Goal: Communication & Community: Answer question/provide support

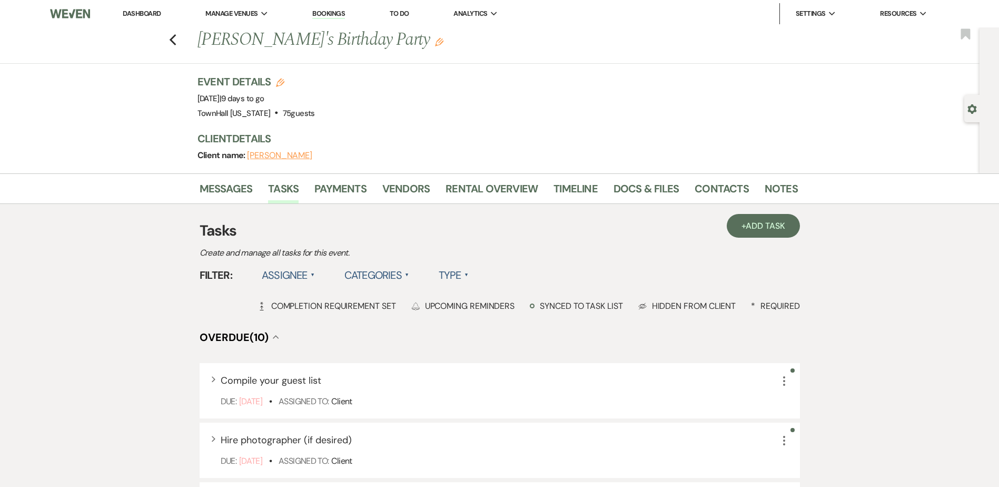
click at [290, 277] on label "Assignee ▲" at bounding box center [288, 274] width 53 height 19
click at [303, 321] on li "Assigned to venue" at bounding box center [314, 321] width 105 height 24
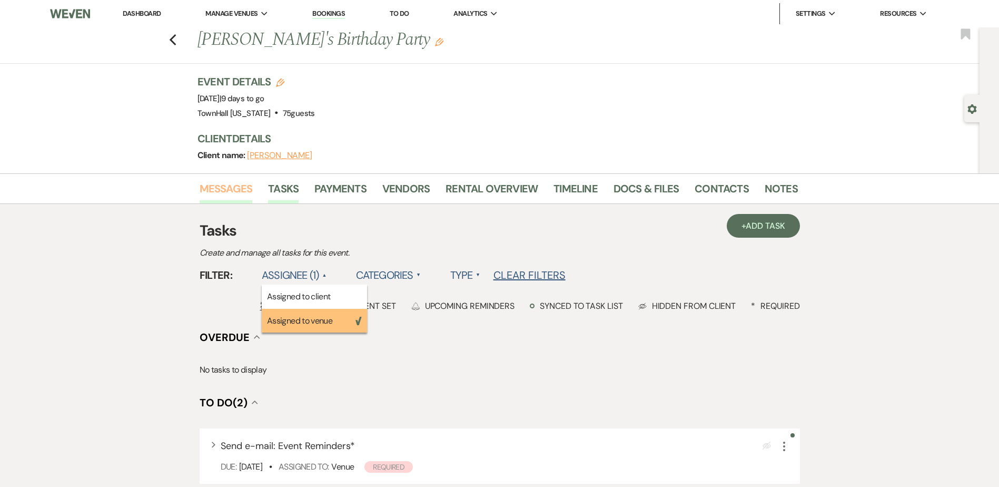
click at [243, 191] on link "Messages" at bounding box center [226, 191] width 53 height 23
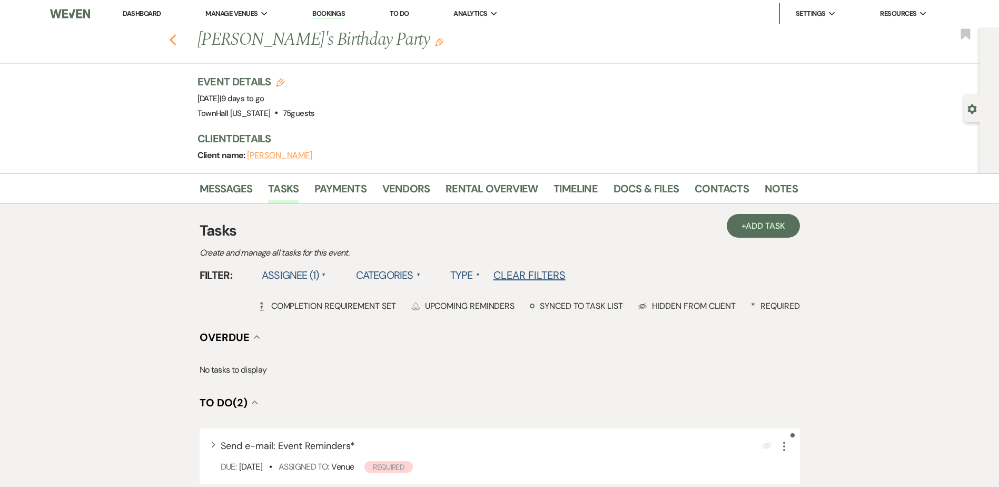
click at [177, 38] on icon "Previous" at bounding box center [173, 40] width 8 height 13
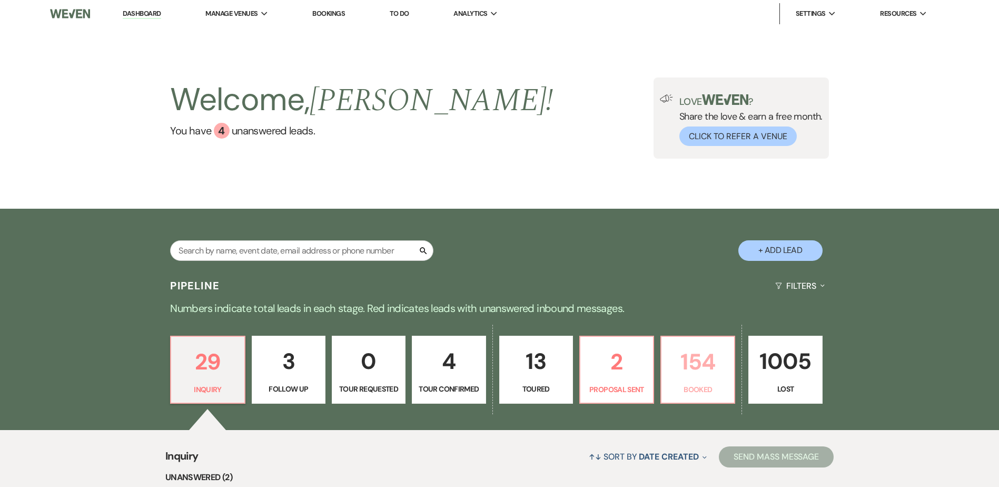
click at [729, 379] on link "154 Booked" at bounding box center [697, 369] width 75 height 68
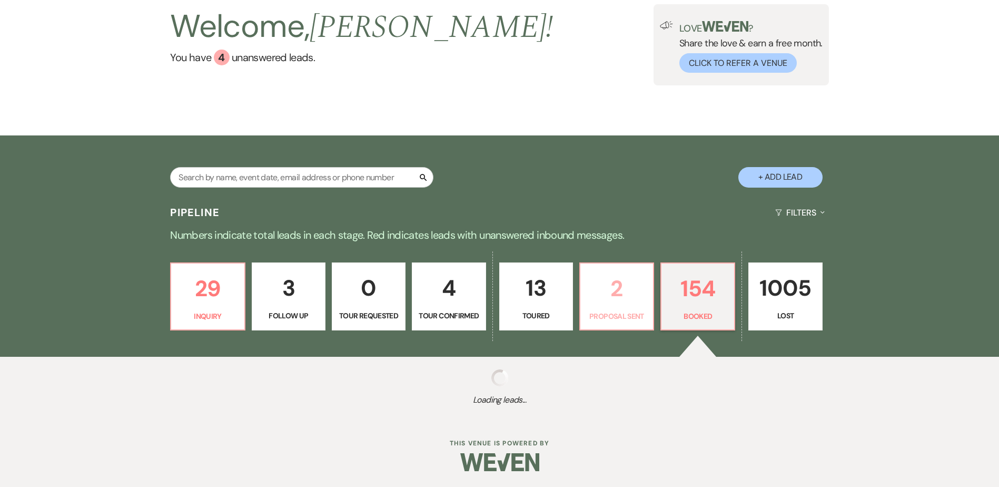
select select "7"
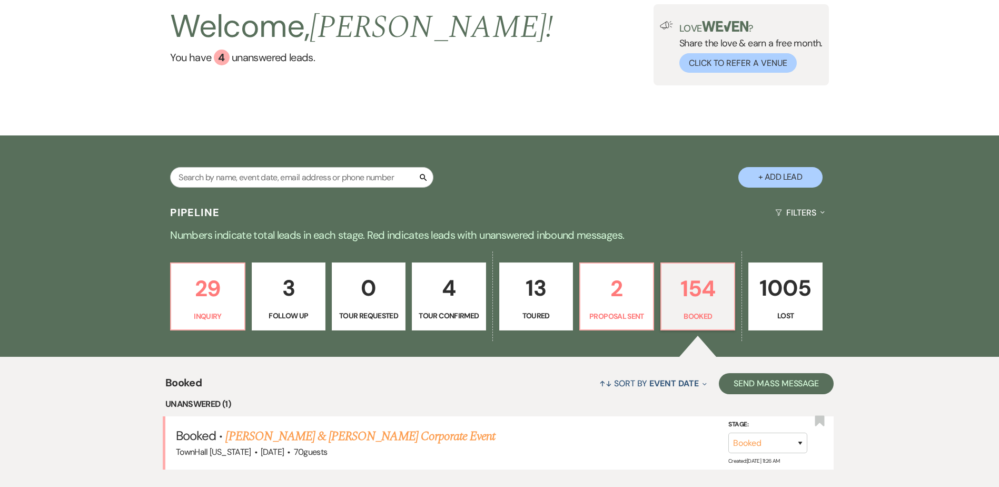
scroll to position [389, 0]
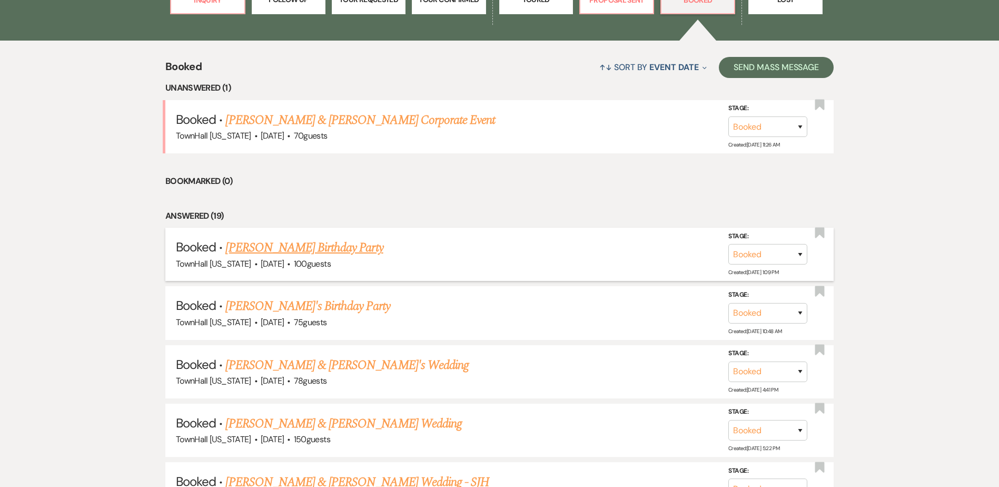
click at [307, 250] on link "Marissa Clark's Birthday Party" at bounding box center [303, 247] width 157 height 19
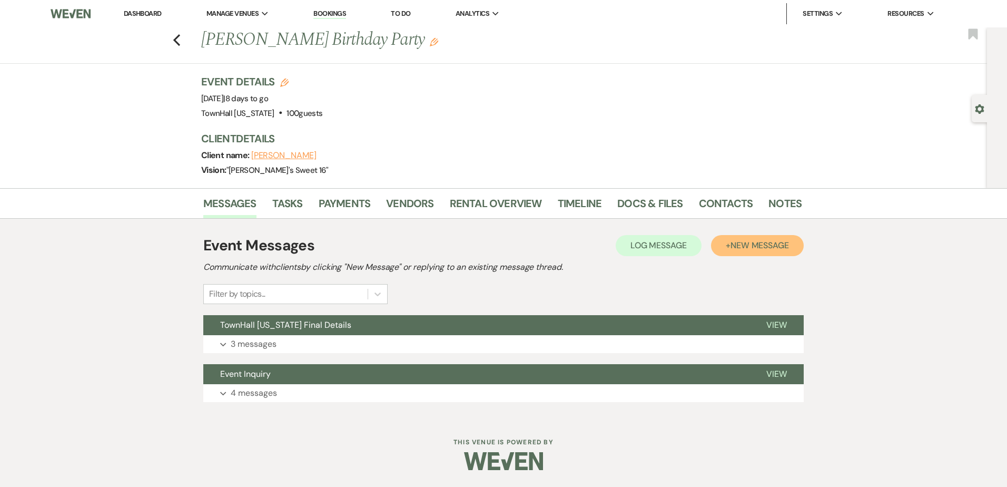
click at [745, 240] on span "New Message" at bounding box center [759, 245] width 58 height 11
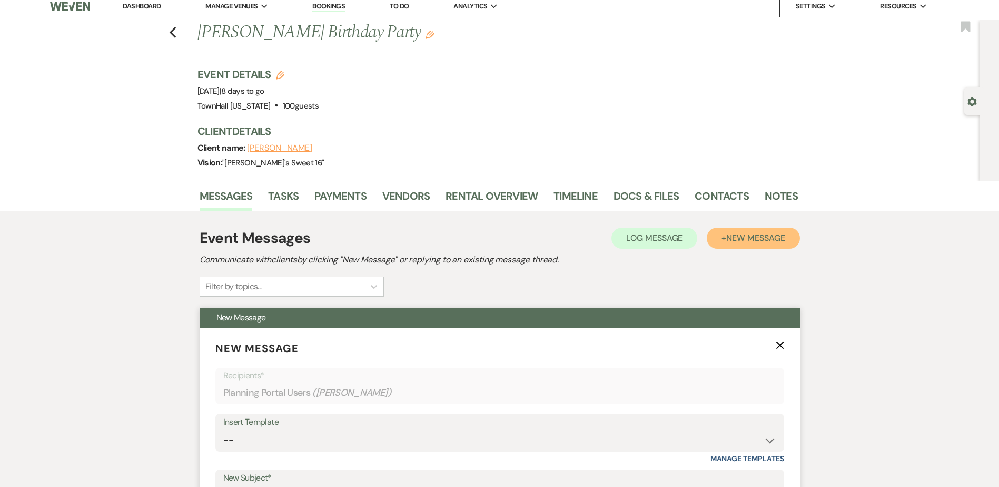
scroll to position [316, 0]
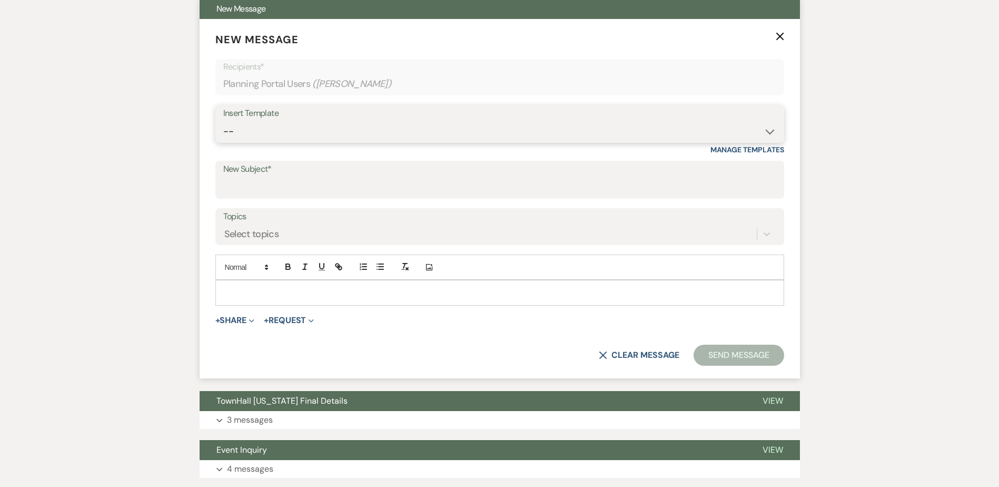
click at [247, 126] on select "-- Wedding Inquiry Follow Up: 2-3 days after initial lead- Avg Cost + Albums Th…" at bounding box center [499, 131] width 553 height 21
select select "1569"
click at [223, 121] on select "-- Wedding Inquiry Follow Up: 2-3 days after initial lead- Avg Cost + Albums Th…" at bounding box center [499, 131] width 553 height 21
type input "TownHall [US_STATE] Event Reminders"
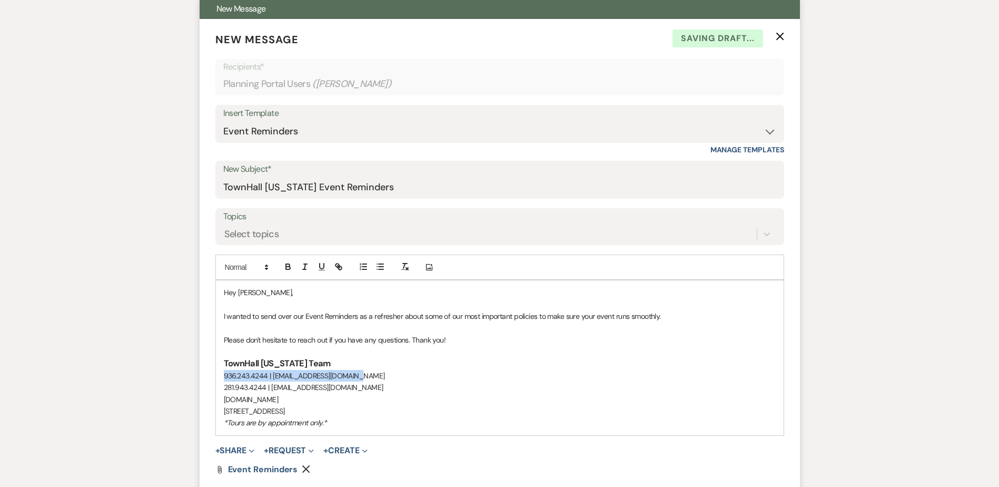
drag, startPoint x: 354, startPoint y: 377, endPoint x: 211, endPoint y: 373, distance: 143.8
click at [211, 373] on form "New Message X Saving draft... Recipients* Planning Portal Users ( Marissa Clark…" at bounding box center [500, 272] width 600 height 506
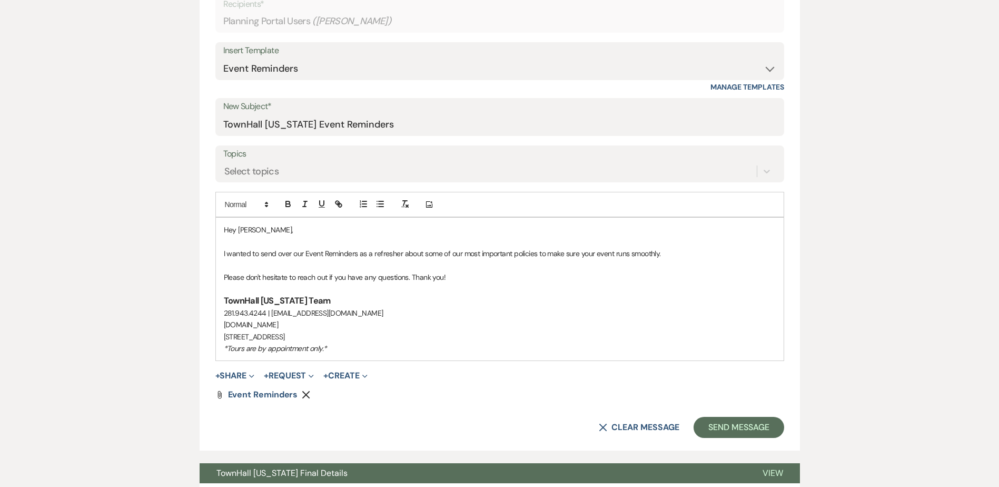
scroll to position [421, 0]
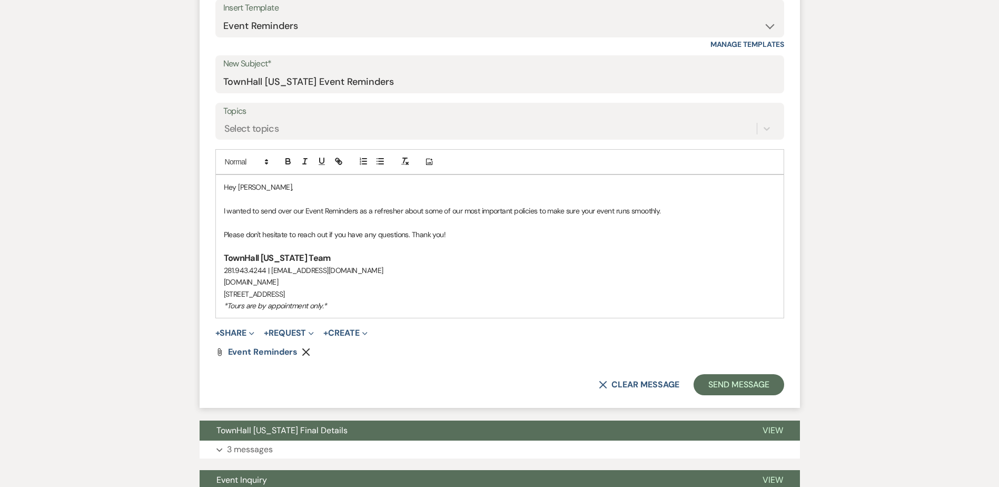
click at [305, 348] on icon "Remove" at bounding box center [306, 352] width 8 height 8
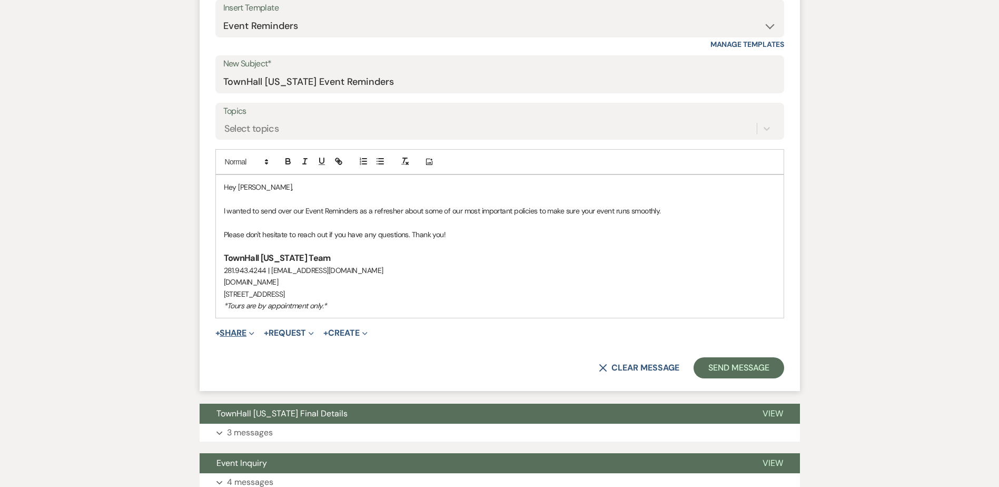
click at [222, 337] on button "+ Share Expand" at bounding box center [234, 333] width 39 height 8
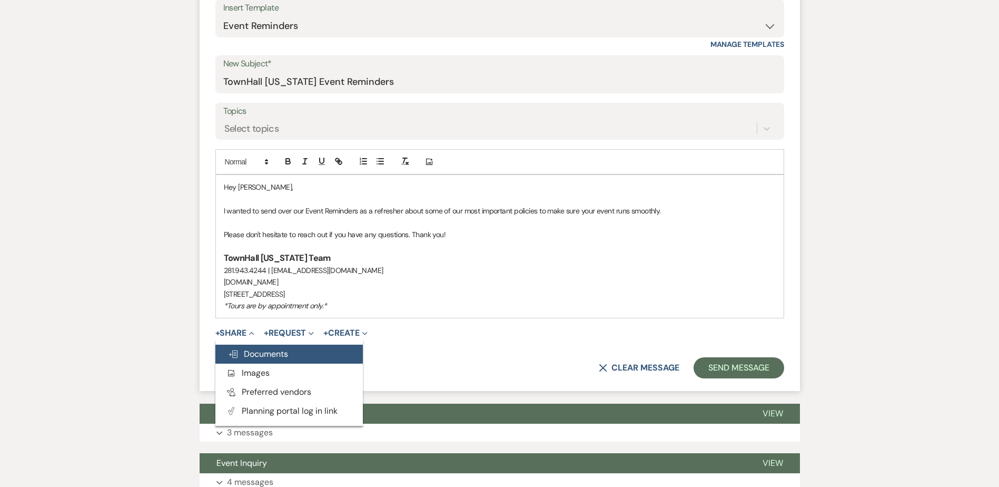
click at [262, 353] on span "Doc Upload Documents" at bounding box center [258, 353] width 60 height 11
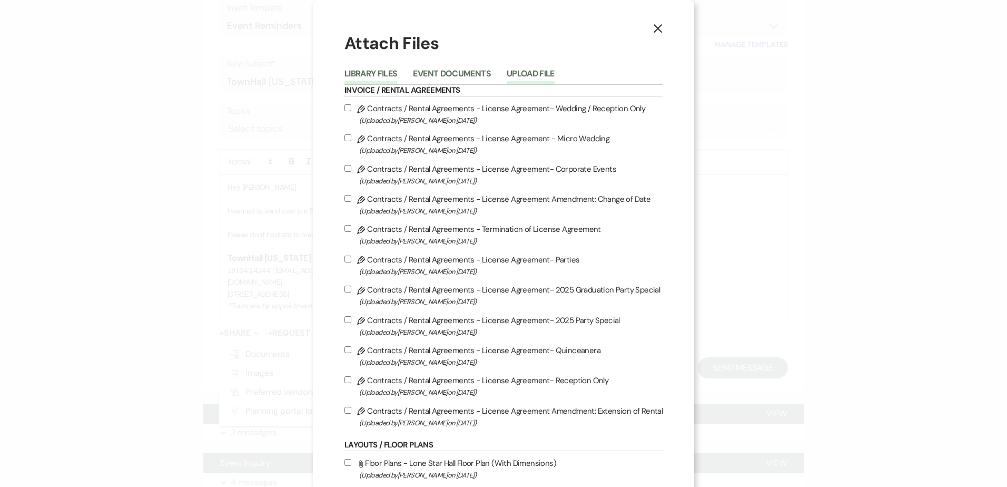
click at [520, 72] on button "Upload File" at bounding box center [531, 77] width 48 height 15
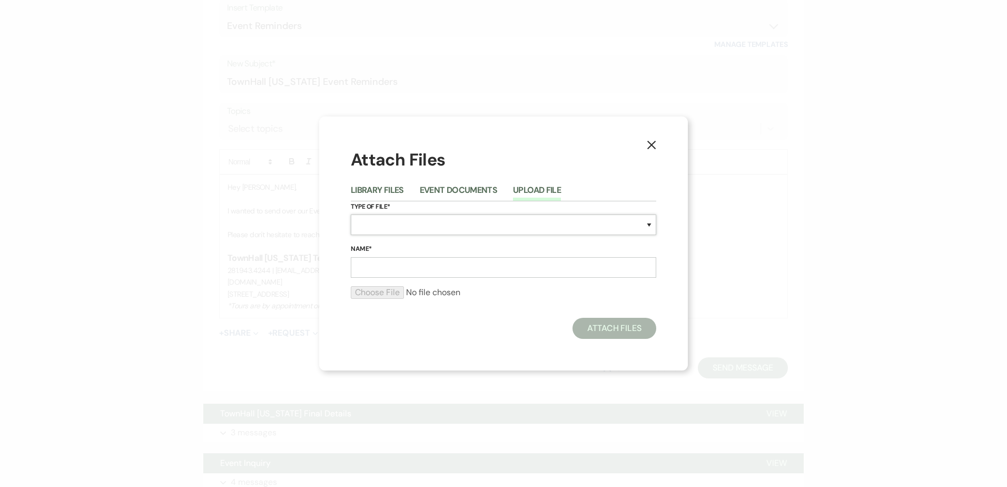
drag, startPoint x: 355, startPoint y: 230, endPoint x: 367, endPoint y: 225, distance: 13.0
click at [355, 230] on select "Special Event Insurance Vendor Certificate of Insurance Contracts / Rental Agre…" at bounding box center [503, 224] width 305 height 21
select select "0"
click at [351, 214] on select "Special Event Insurance Vendor Certificate of Insurance Contracts / Rental Agre…" at bounding box center [503, 224] width 305 height 21
click at [385, 270] on input "Name*" at bounding box center [503, 267] width 305 height 21
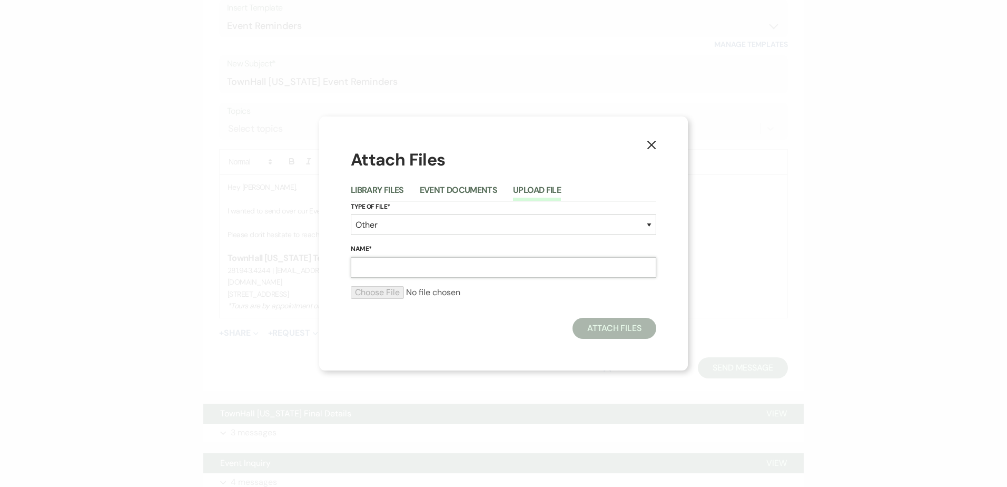
type input "THTX Event Reminders"
click at [392, 295] on input "file" at bounding box center [503, 292] width 305 height 13
type input "C:\fakepath\TownHall [US_STATE] Event Reminders- Party Special.pdf"
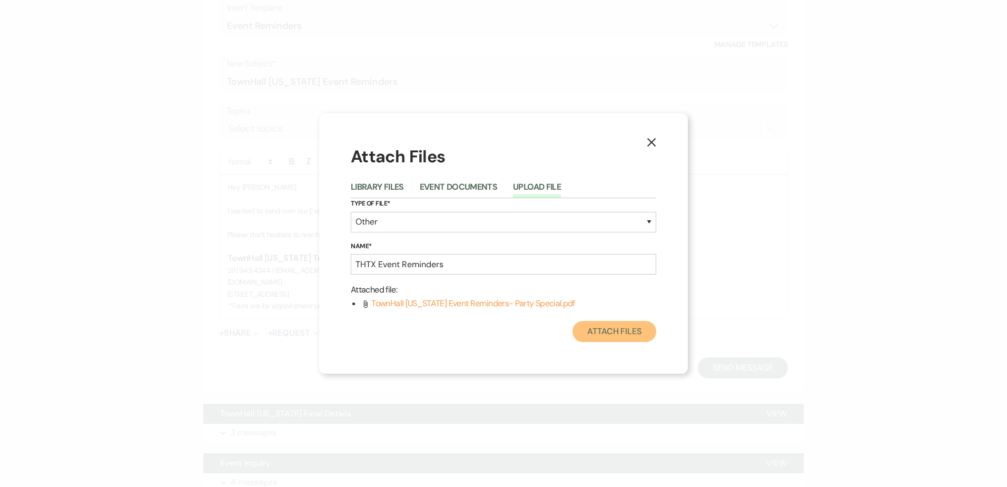
click at [623, 329] on button "Attach Files" at bounding box center [614, 331] width 84 height 21
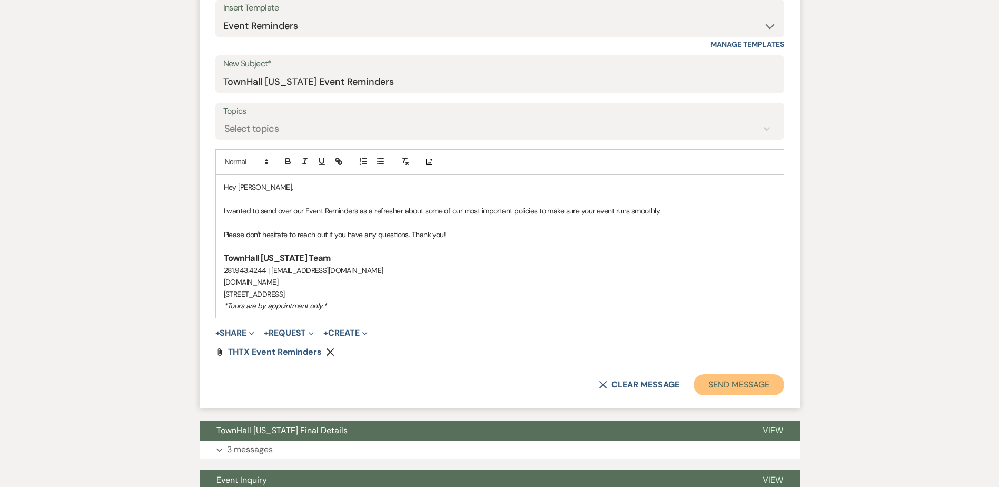
click at [726, 384] on button "Send Message" at bounding box center [738, 384] width 90 height 21
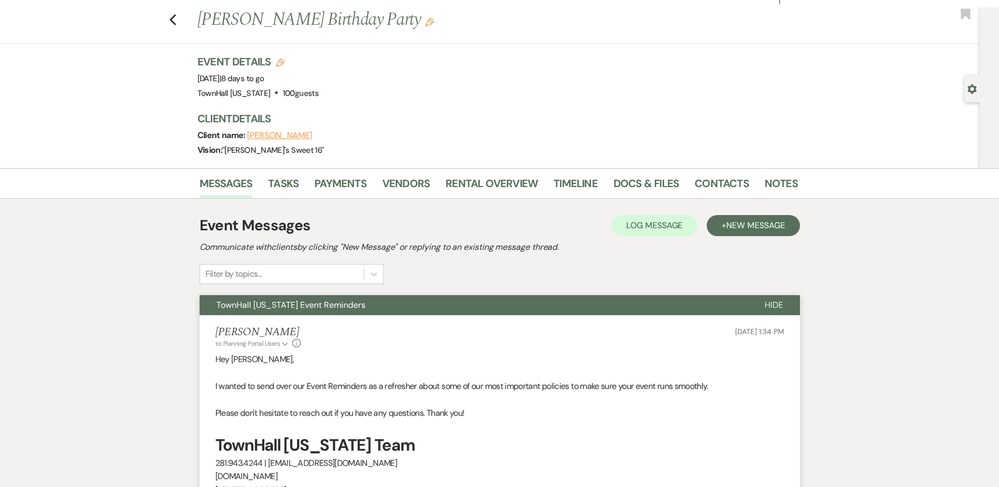
scroll to position [0, 0]
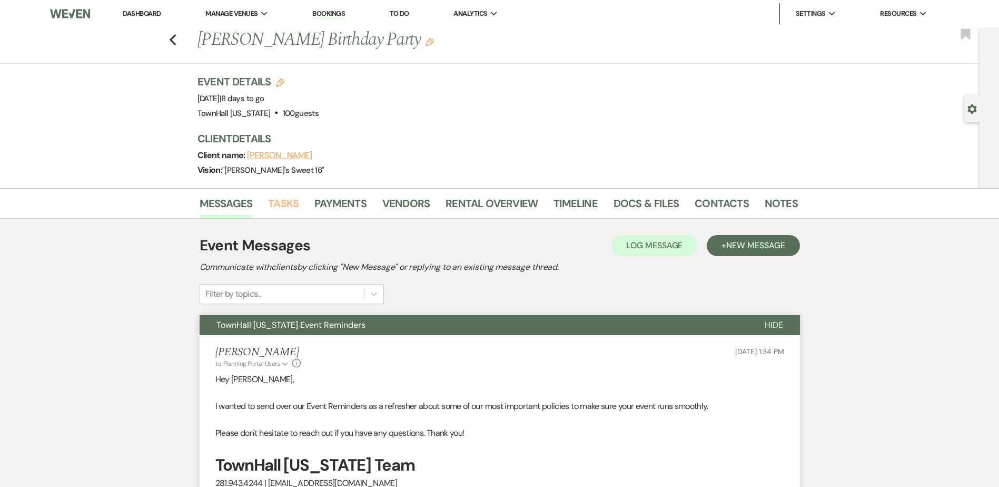
drag, startPoint x: 289, startPoint y: 204, endPoint x: 303, endPoint y: 216, distance: 18.6
click at [289, 204] on link "Tasks" at bounding box center [283, 206] width 31 height 23
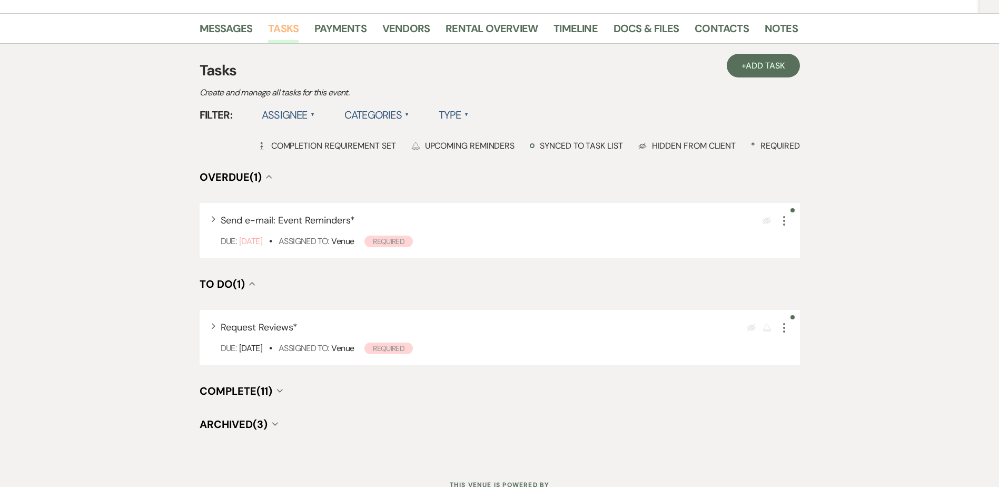
scroll to position [211, 0]
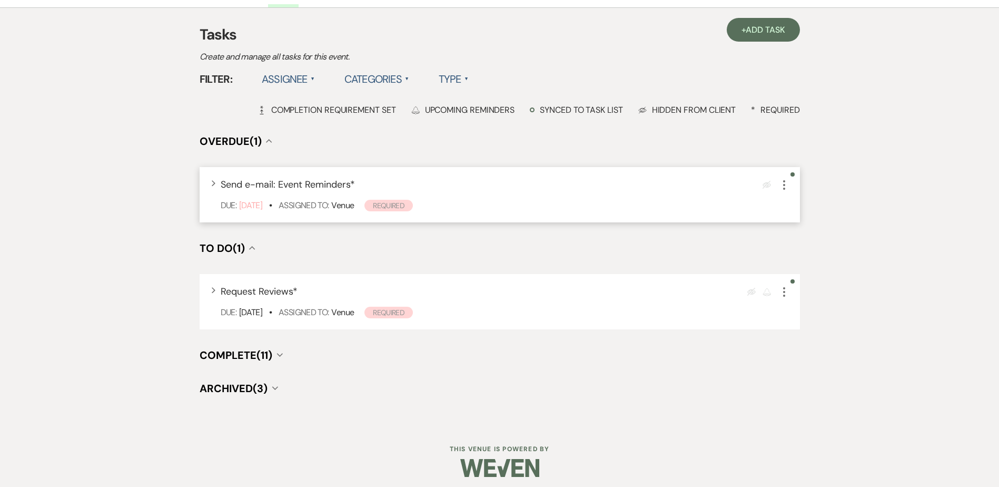
click at [785, 183] on icon "More" at bounding box center [784, 185] width 13 height 13
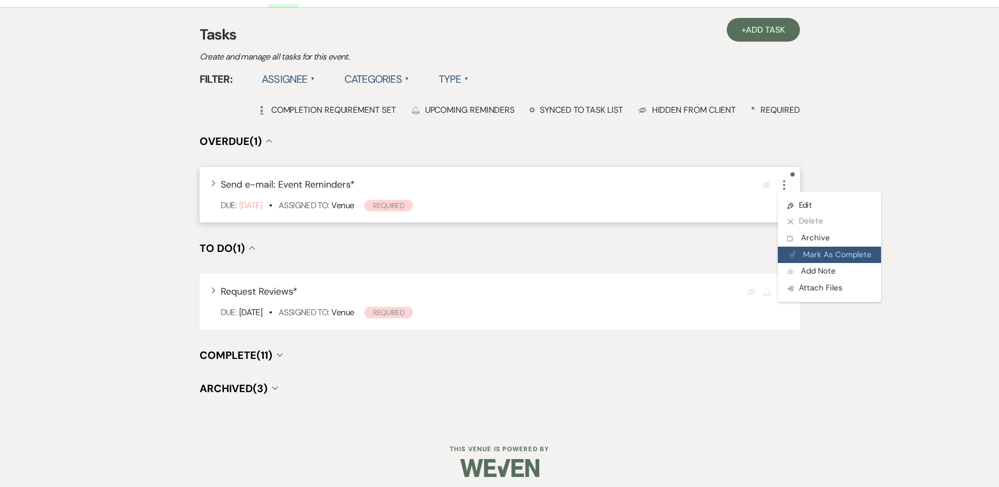
click at [818, 253] on button "Plan Portal Link Mark As Complete" at bounding box center [829, 254] width 103 height 17
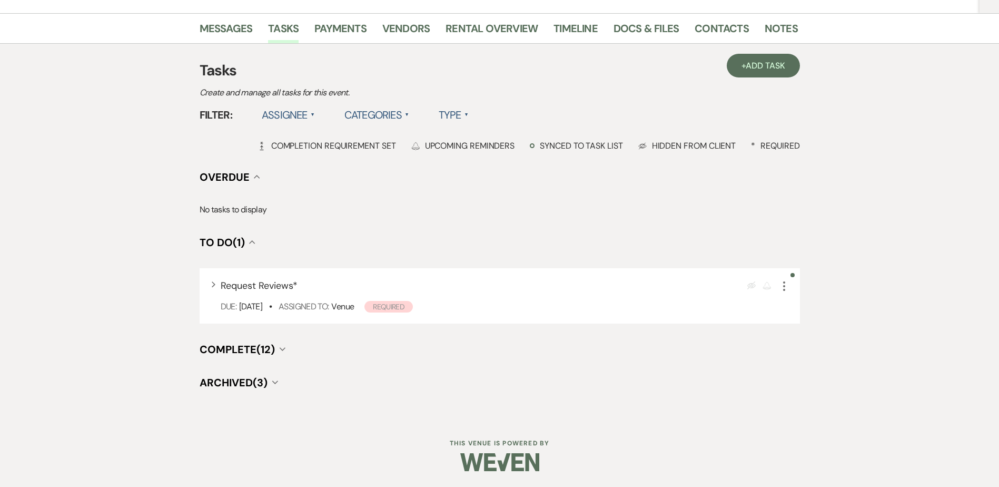
click at [285, 346] on button "Complete (12) Collapse" at bounding box center [243, 349] width 86 height 11
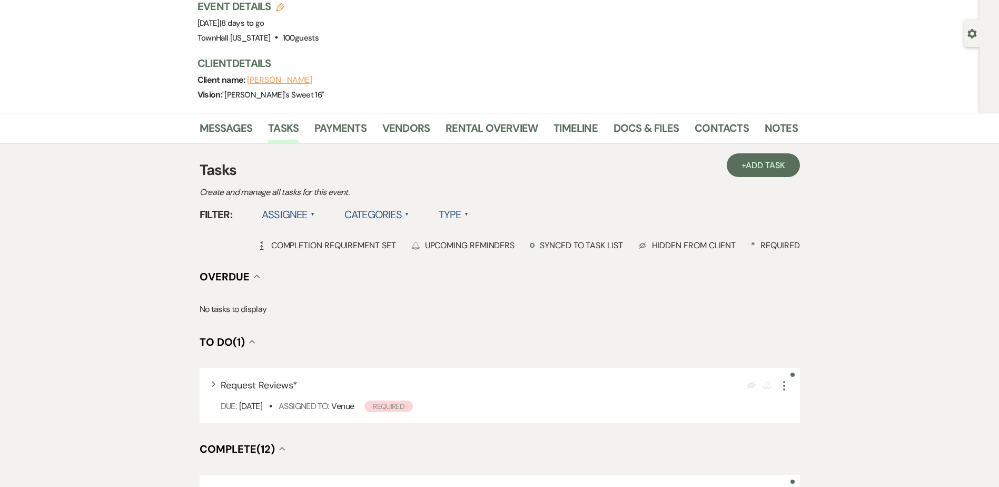
scroll to position [0, 0]
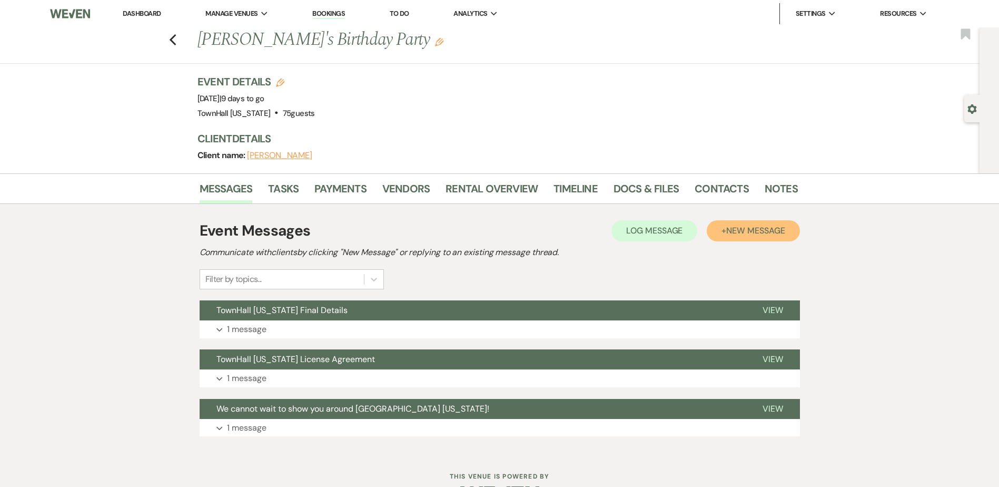
click at [759, 228] on span "New Message" at bounding box center [755, 230] width 58 height 11
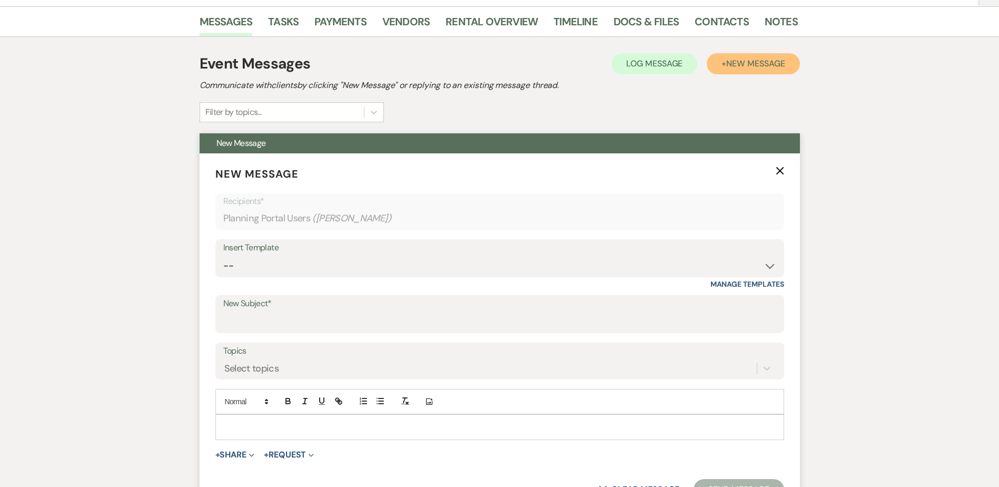
scroll to position [421, 0]
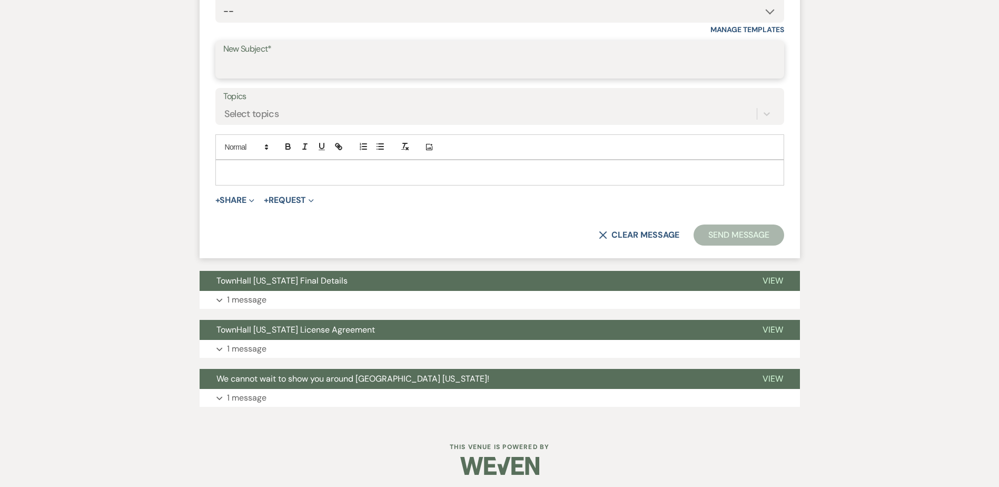
click at [260, 71] on input "New Subject*" at bounding box center [499, 67] width 553 height 21
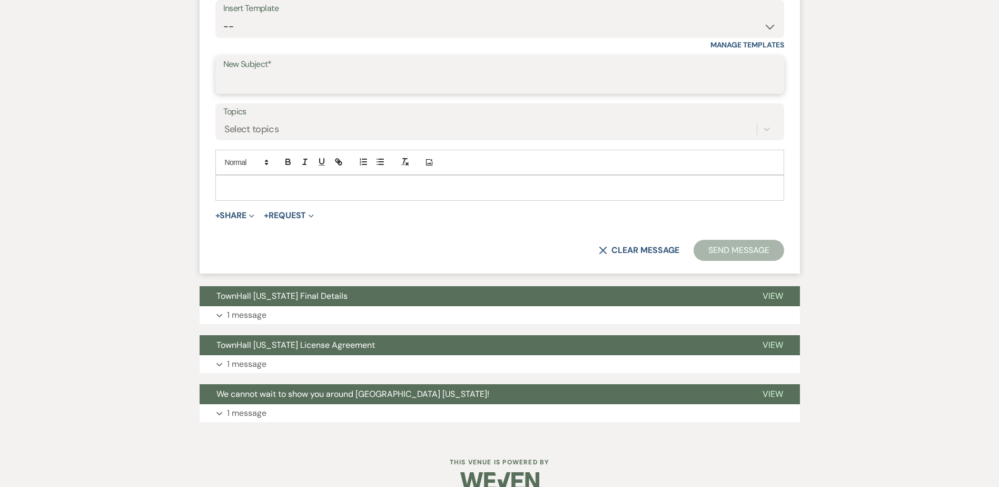
scroll to position [211, 0]
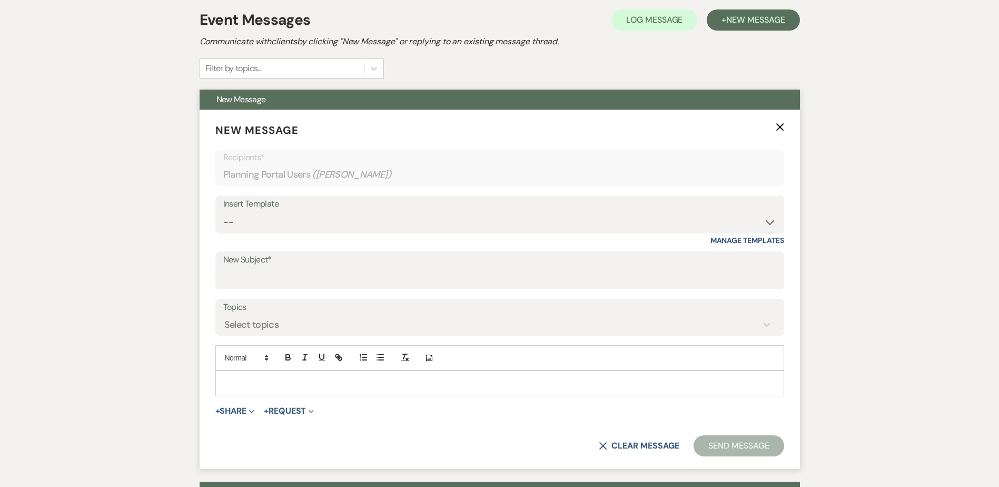
click at [263, 206] on div "Insert Template" at bounding box center [499, 203] width 553 height 15
click at [260, 225] on select "-- Wedding Inquiry Follow Up: 2-3 days after initial lead- Avg Cost + Albums Th…" at bounding box center [499, 222] width 553 height 21
select select "1569"
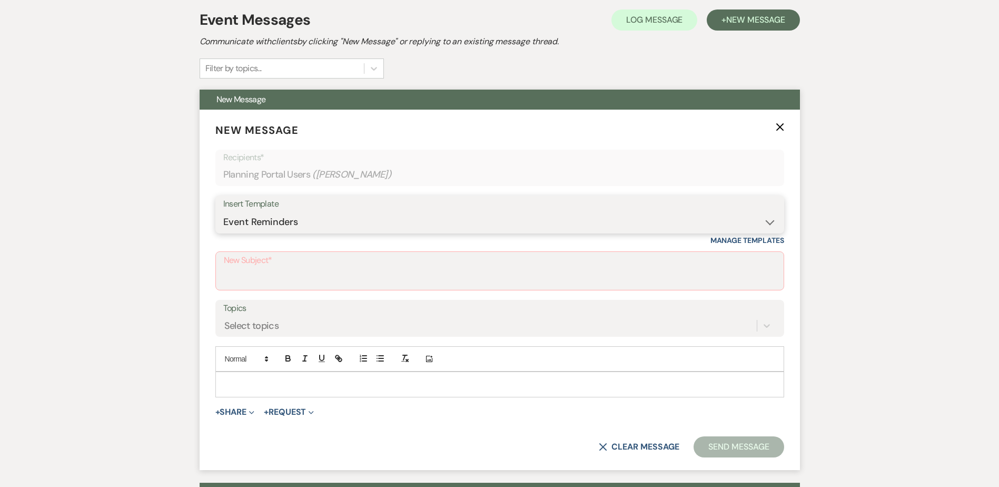
click at [223, 212] on select "-- Wedding Inquiry Follow Up: 2-3 days after initial lead- Avg Cost + Albums Th…" at bounding box center [499, 222] width 553 height 21
type input "TownHall [US_STATE] Event Reminders"
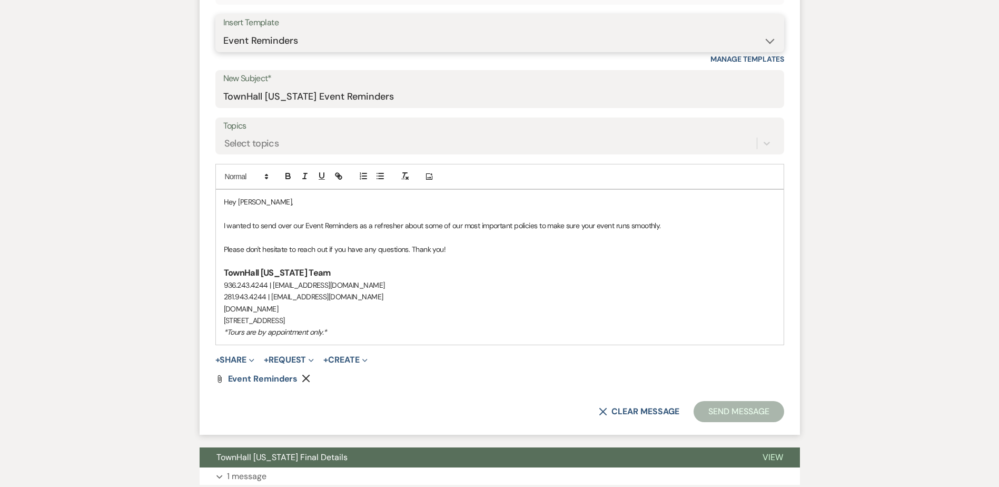
scroll to position [421, 0]
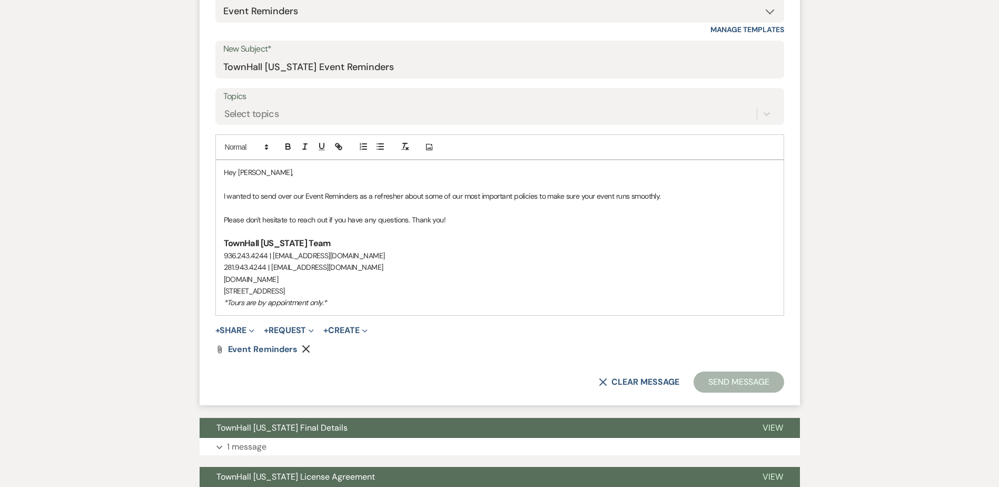
click at [305, 348] on use "button" at bounding box center [306, 349] width 8 height 8
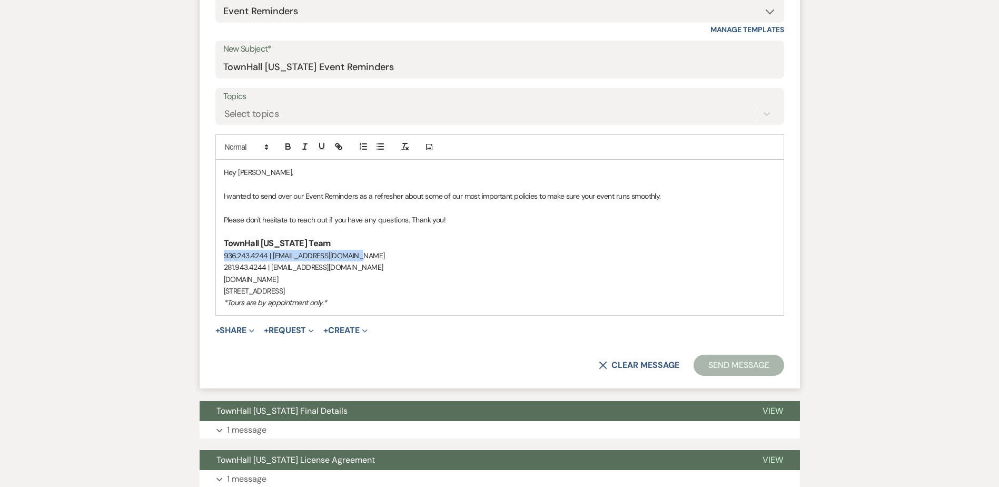
drag, startPoint x: 354, startPoint y: 253, endPoint x: 217, endPoint y: 255, distance: 137.4
click at [217, 255] on div "Hey [PERSON_NAME], I wanted to send over our Event Reminders as a refresher abo…" at bounding box center [500, 237] width 568 height 154
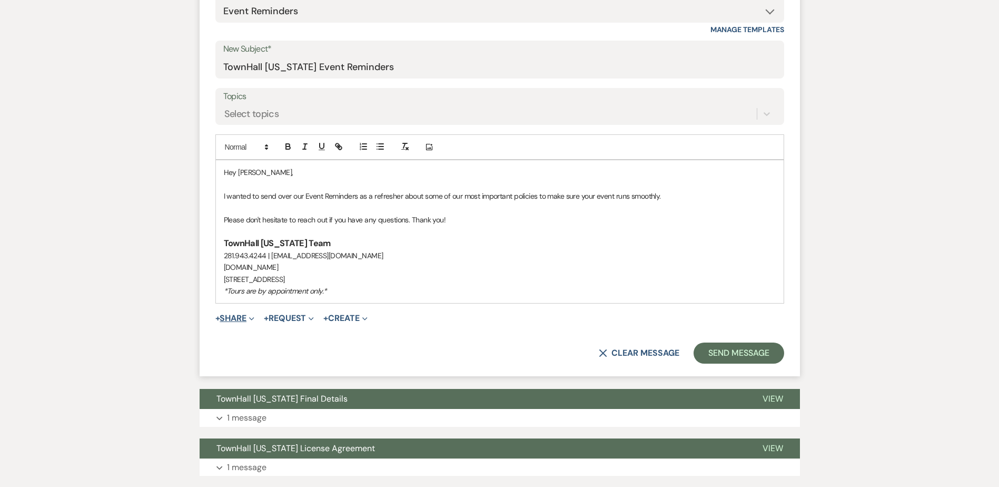
click at [254, 320] on icon "Expand" at bounding box center [251, 318] width 5 height 5
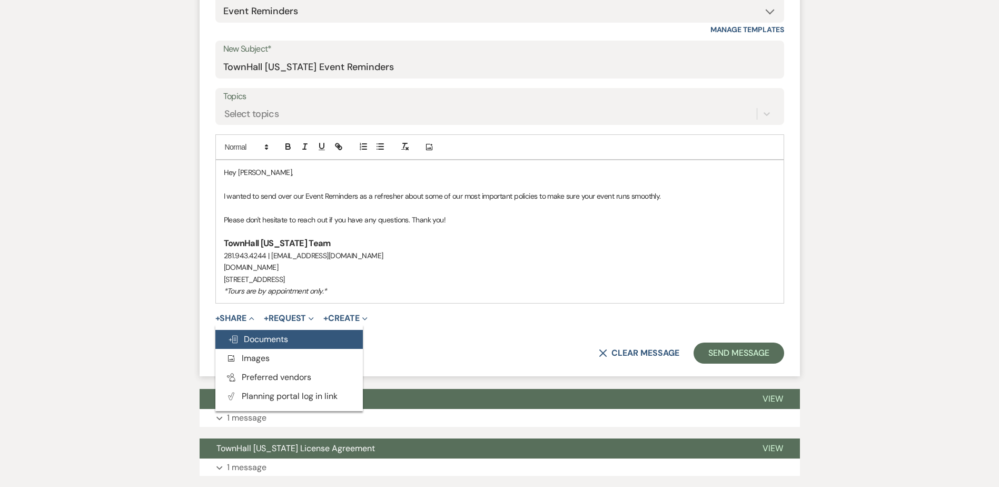
click at [255, 338] on span "Doc Upload Documents" at bounding box center [258, 338] width 60 height 11
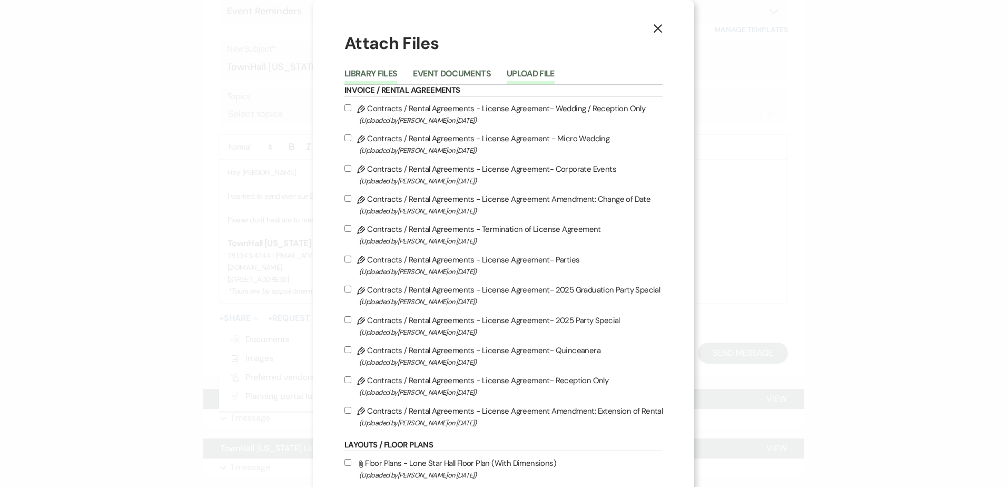
click at [524, 73] on button "Upload File" at bounding box center [531, 77] width 48 height 15
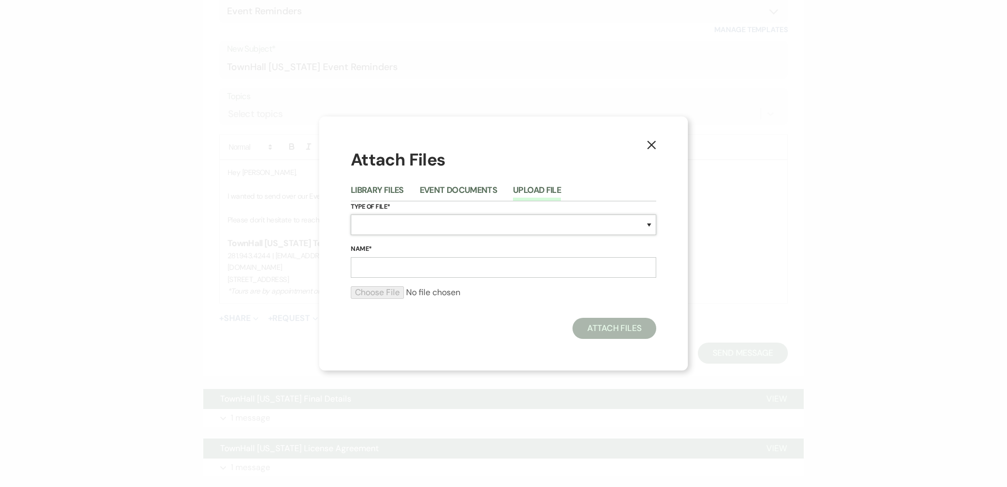
click at [409, 225] on select "Special Event Insurance Vendor Certificate of Insurance Contracts / Rental Agre…" at bounding box center [503, 224] width 305 height 21
select select "0"
click at [351, 214] on select "Special Event Insurance Vendor Certificate of Insurance Contracts / Rental Agre…" at bounding box center [503, 224] width 305 height 21
click at [406, 272] on input "Name*" at bounding box center [503, 267] width 305 height 21
type input "THTX Event Reminders"
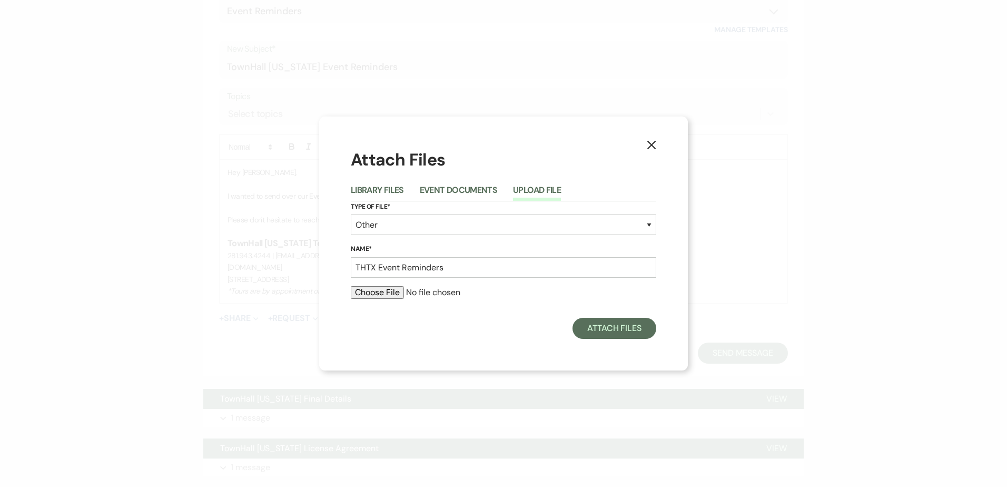
click at [396, 296] on input "file" at bounding box center [503, 292] width 305 height 13
type input "C:\fakepath\TownHall [US_STATE] Event Reminders- Party Special.pdf"
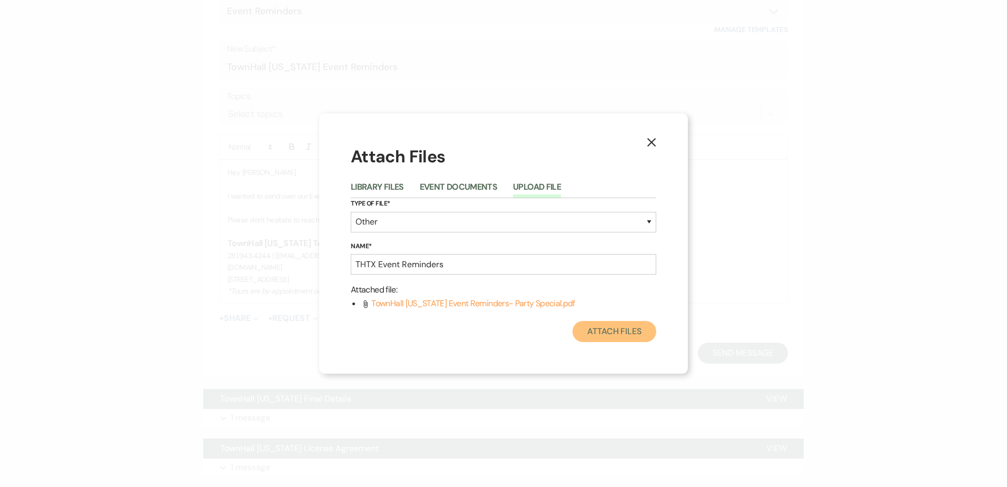
click at [630, 333] on button "Attach Files" at bounding box center [614, 331] width 84 height 21
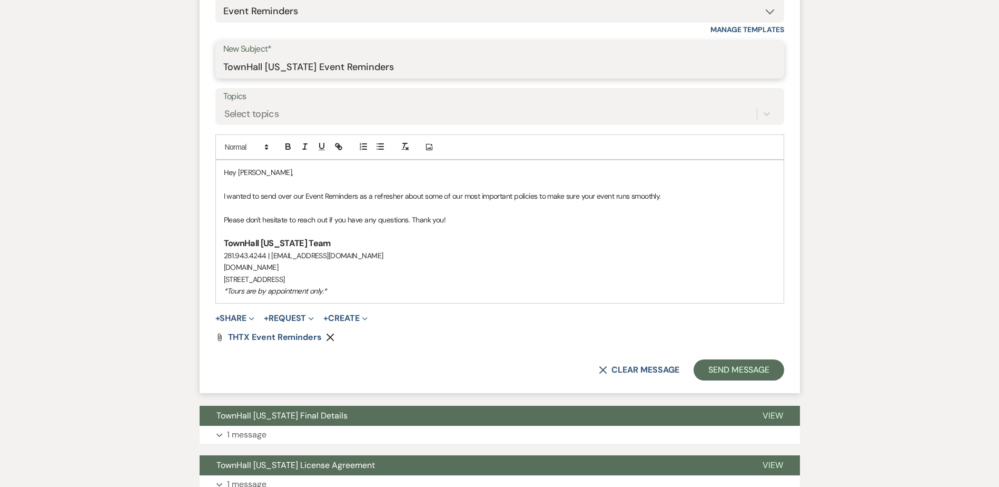
click at [387, 67] on input "TownHall [US_STATE] Event Reminders" at bounding box center [499, 67] width 553 height 21
type input "TownHall [US_STATE] Event Reminders + Timing"
click at [678, 196] on p "I wanted to send over our Event Reminders as a refresher about some of our most…" at bounding box center [500, 196] width 552 height 12
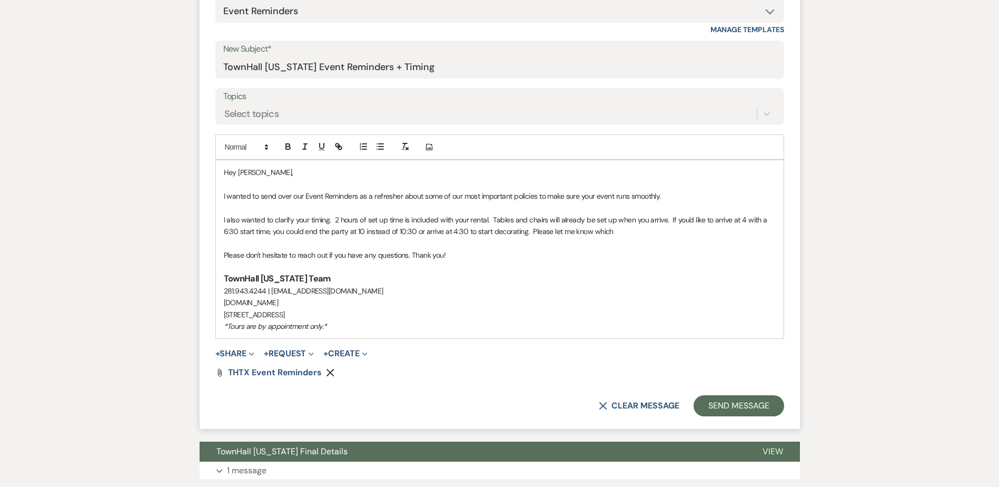
click at [626, 233] on p "I also wanted to clarify your timing. 2 hours of set up time is included with y…" at bounding box center [500, 226] width 552 height 24
drag, startPoint x: 250, startPoint y: 253, endPoint x: 216, endPoint y: 255, distance: 33.2
click at [216, 255] on div "Hey [PERSON_NAME], I wanted to send over our Event Reminders as a refresher abo…" at bounding box center [500, 249] width 568 height 178
click at [753, 406] on button "Send Message" at bounding box center [738, 405] width 90 height 21
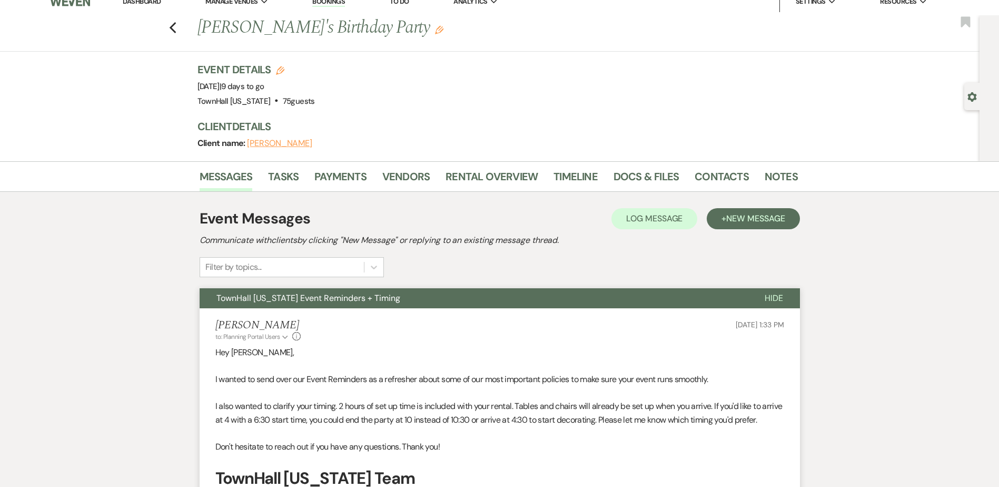
scroll to position [0, 0]
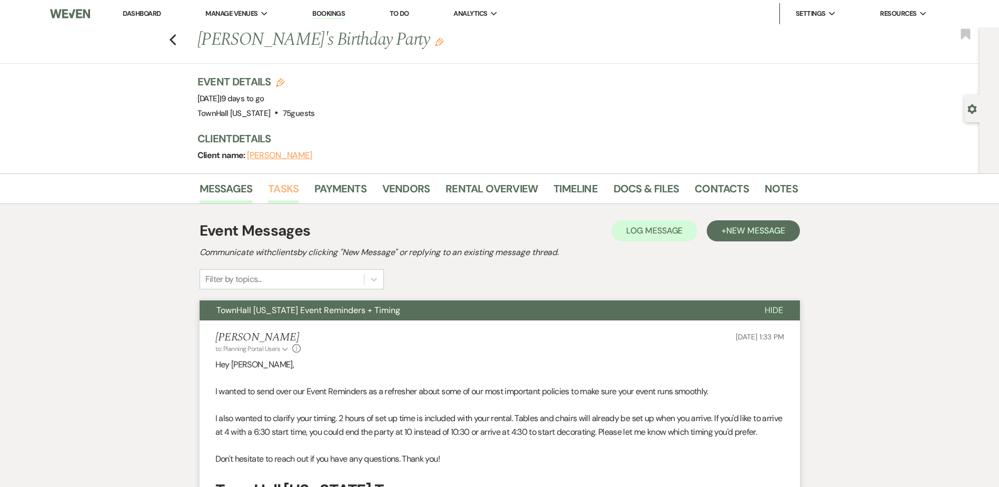
click at [277, 186] on link "Tasks" at bounding box center [283, 191] width 31 height 23
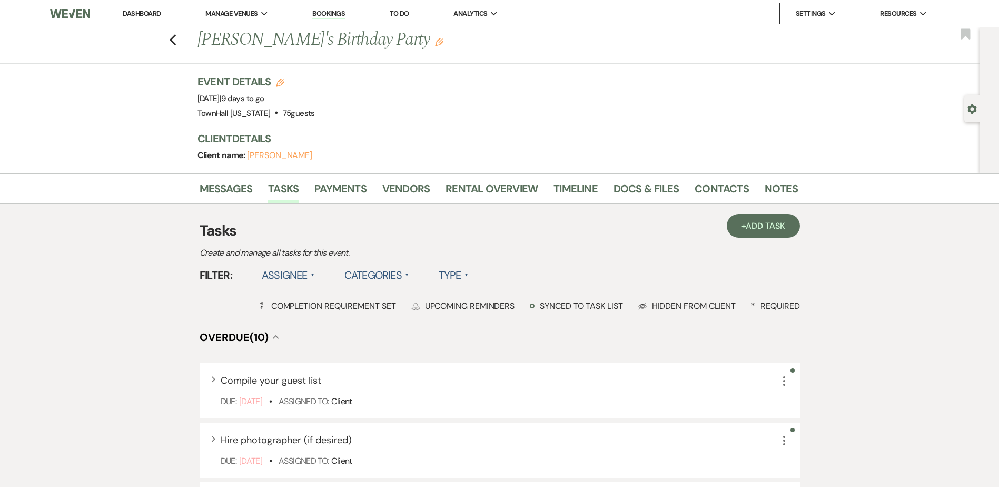
click at [289, 278] on label "Assignee ▲" at bounding box center [288, 274] width 53 height 19
click at [311, 323] on li "Assigned to venue" at bounding box center [314, 321] width 105 height 24
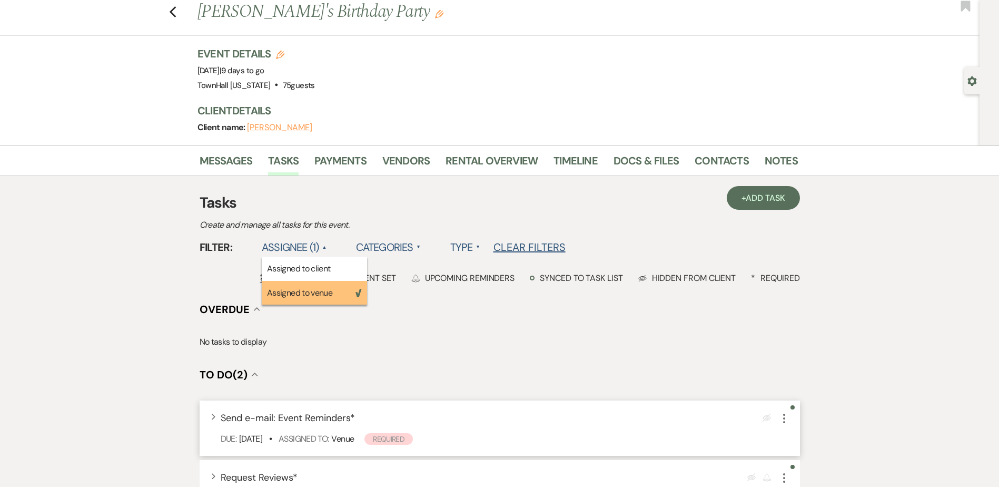
scroll to position [105, 0]
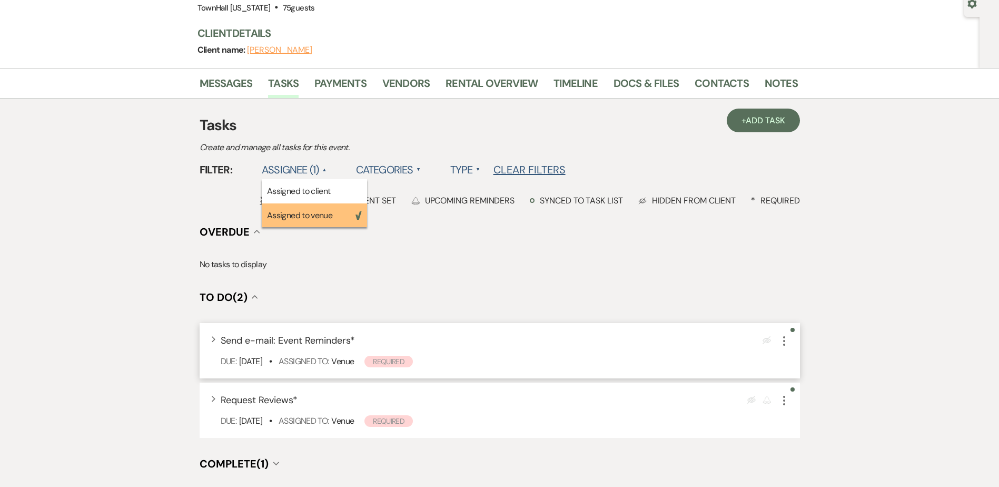
click at [783, 342] on icon "More" at bounding box center [784, 340] width 13 height 13
click at [785, 345] on icon "More" at bounding box center [784, 340] width 13 height 13
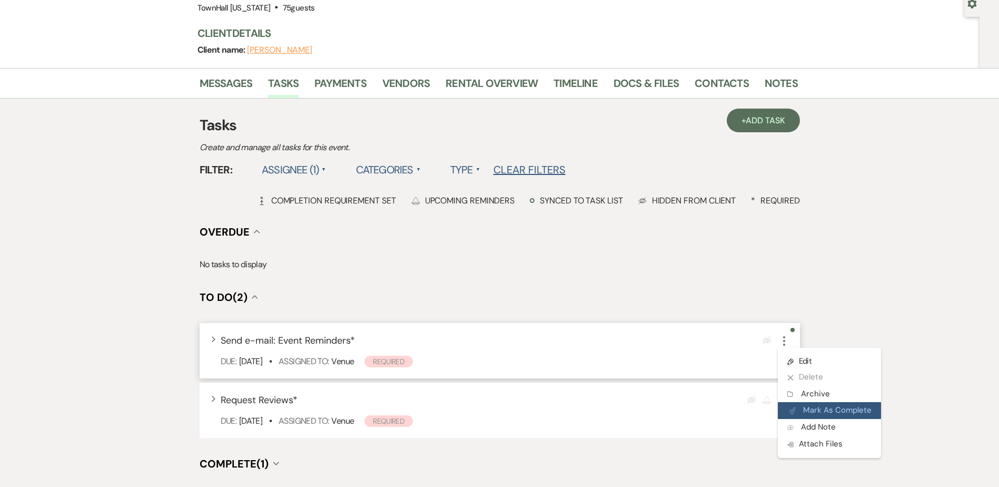
click at [835, 411] on button "Plan Portal Link Mark As Complete" at bounding box center [829, 410] width 103 height 17
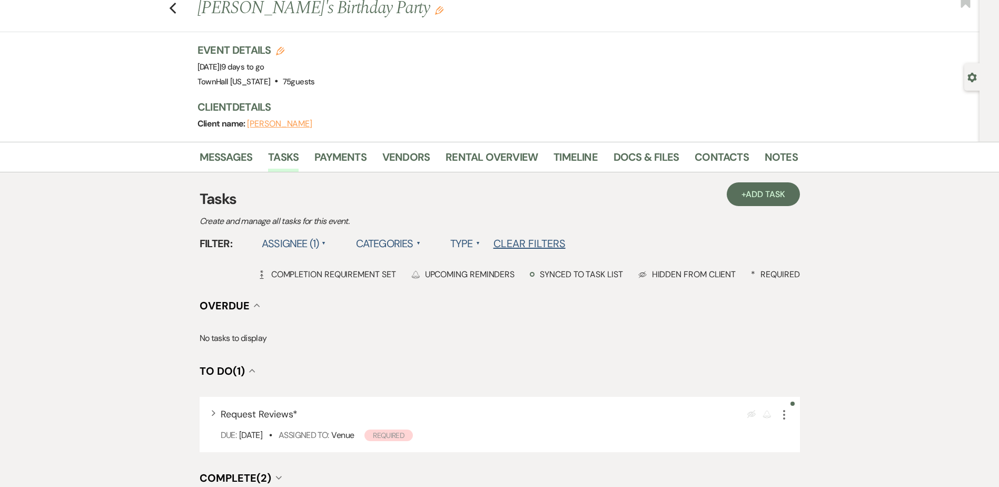
scroll to position [0, 0]
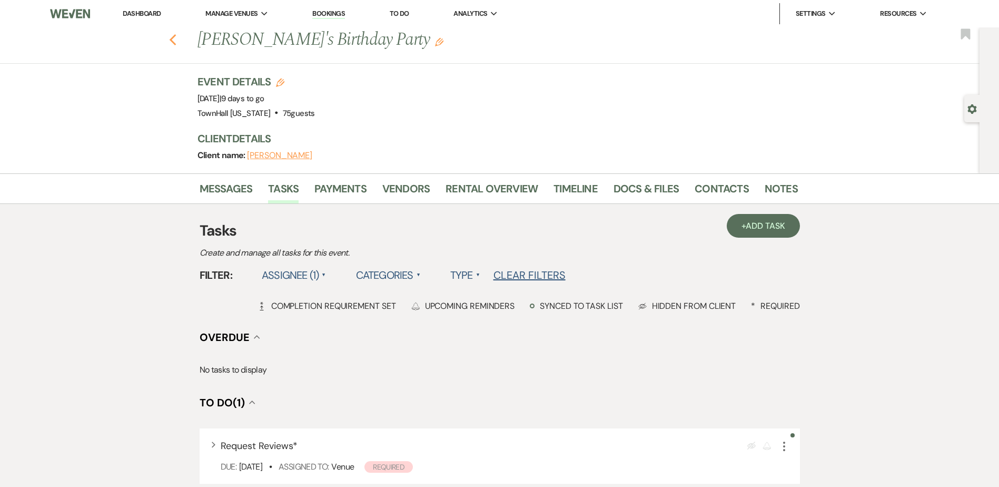
click at [177, 46] on icon "Previous" at bounding box center [173, 40] width 8 height 13
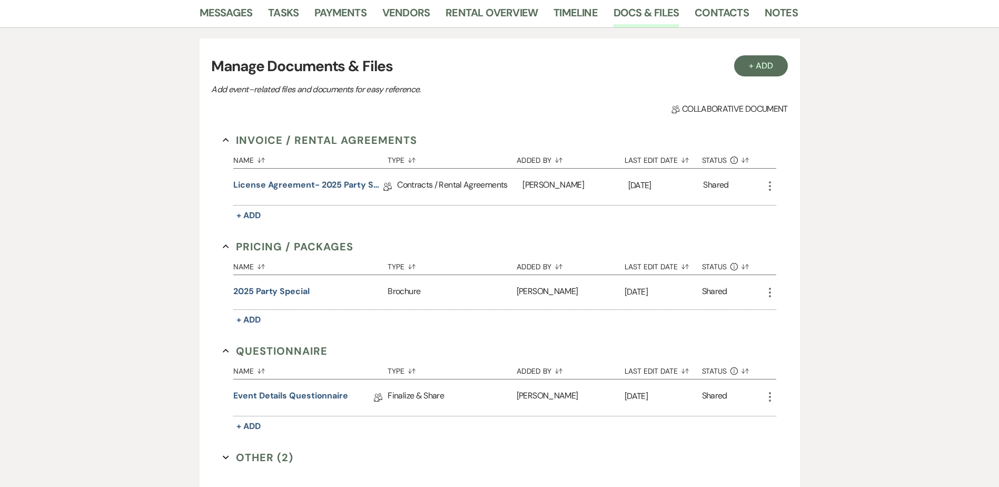
scroll to position [316, 0]
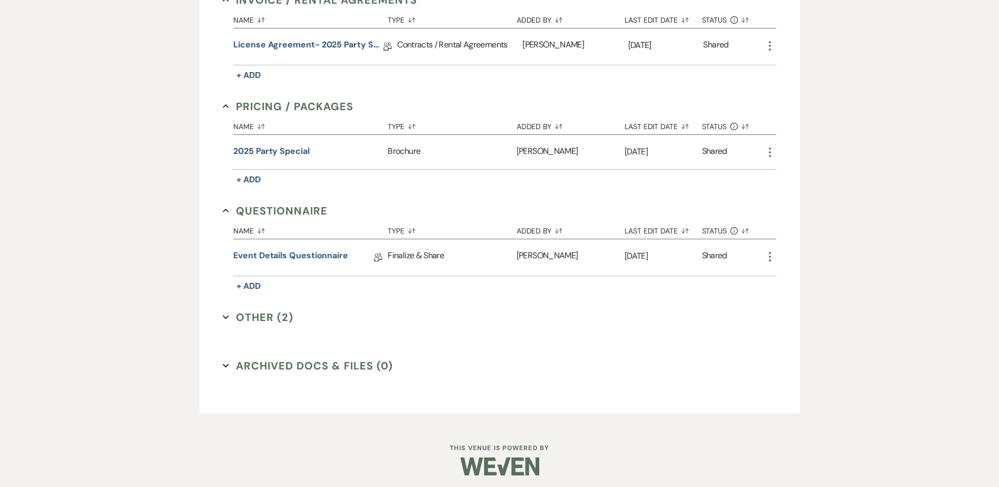
click at [275, 318] on button "Other (2) Expand" at bounding box center [258, 317] width 71 height 16
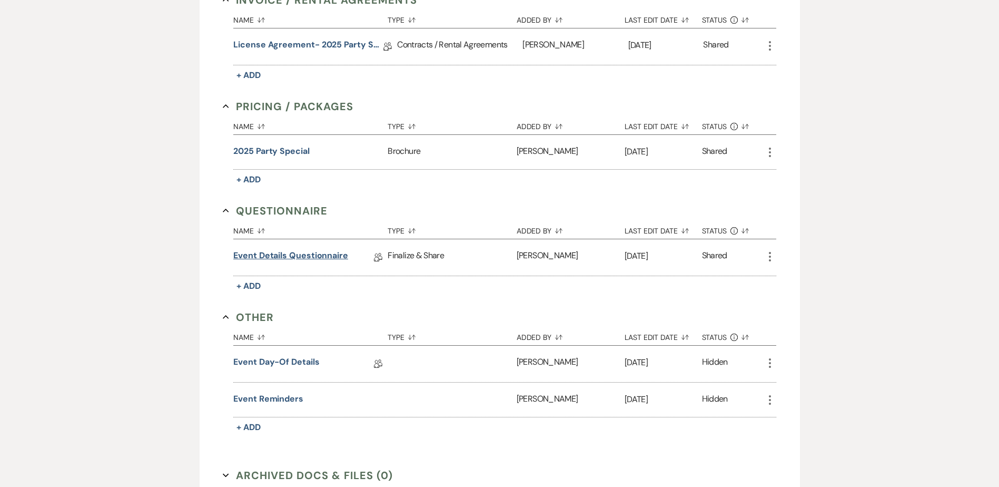
click at [306, 252] on link "Event Details Questionnaire" at bounding box center [290, 257] width 115 height 16
